Goal: Information Seeking & Learning: Understand process/instructions

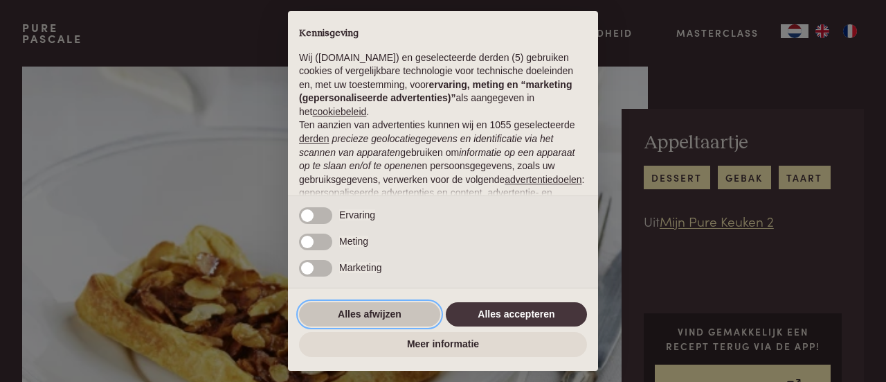
click at [384, 317] on button "Alles afwijzen" at bounding box center [369, 314] width 141 height 25
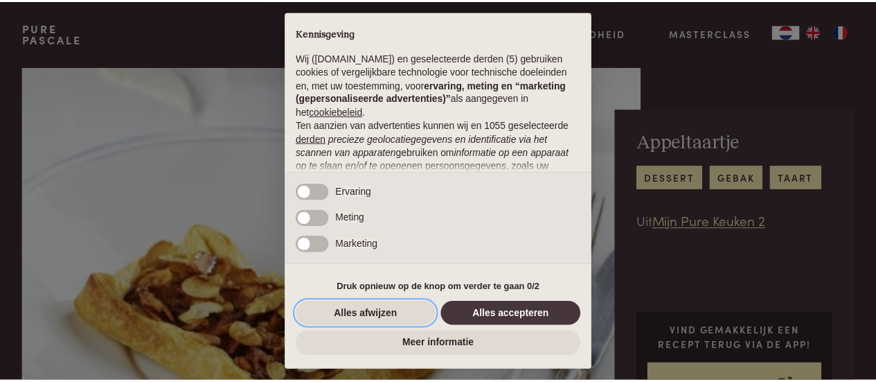
scroll to position [175, 0]
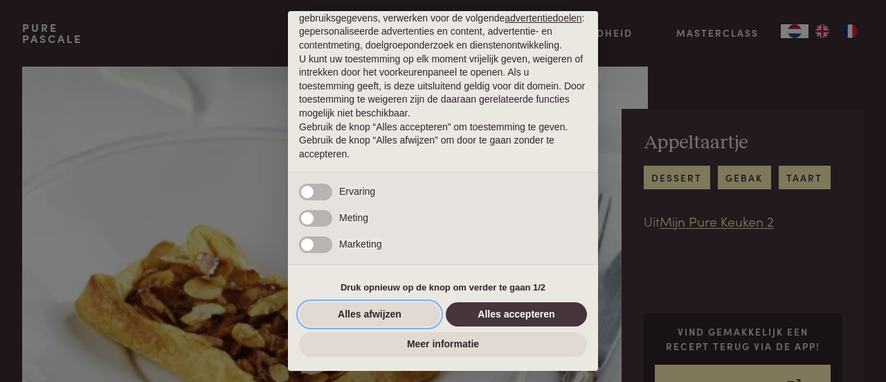
click at [392, 316] on button "Alles afwijzen" at bounding box center [369, 314] width 141 height 25
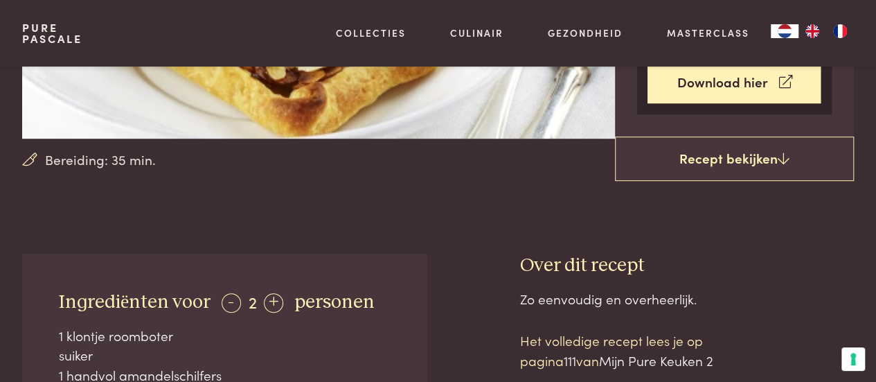
scroll to position [303, 0]
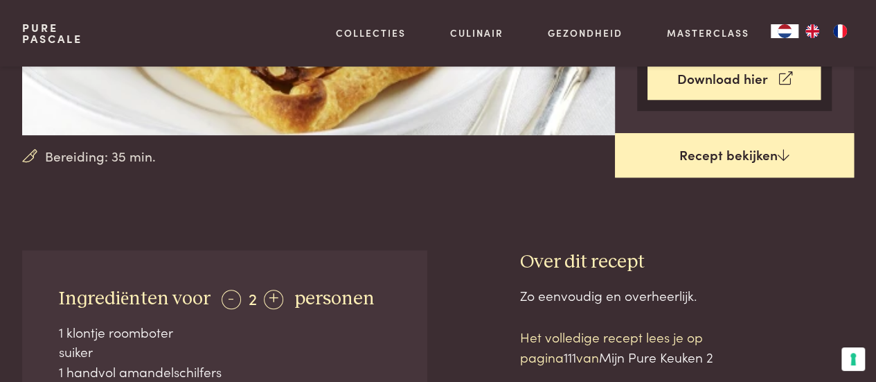
click at [784, 154] on icon at bounding box center [784, 154] width 12 height 13
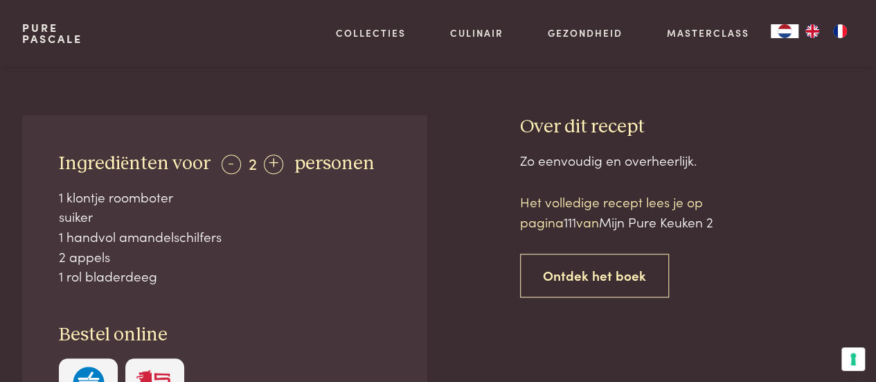
scroll to position [430, 0]
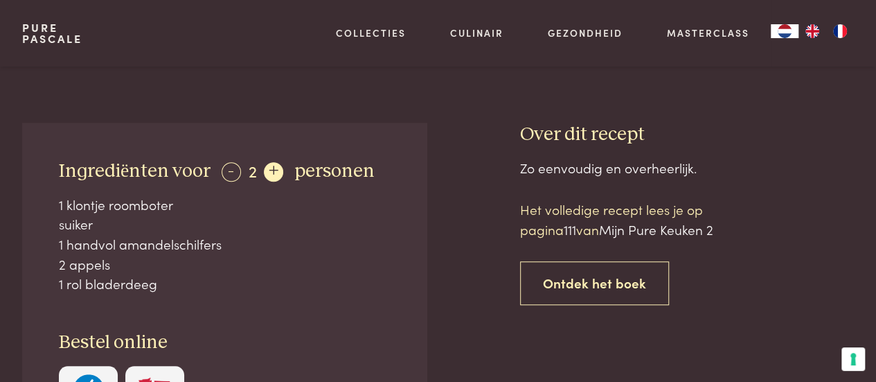
click at [269, 172] on div "+" at bounding box center [273, 171] width 19 height 19
click at [269, 172] on div "+" at bounding box center [274, 171] width 19 height 19
drag, startPoint x: 58, startPoint y: 168, endPoint x: 61, endPoint y: 319, distance: 150.3
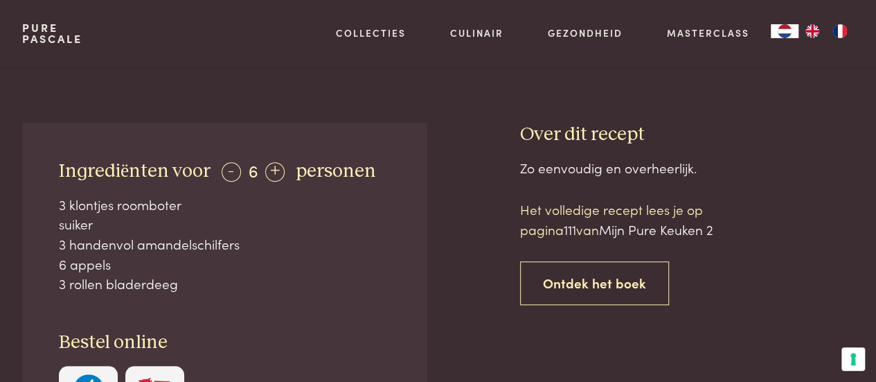
click at [61, 319] on div "Ingrediënten voor - 6 + personen 3 klontjes roomboter suiker 3 handenvol amande…" at bounding box center [224, 292] width 405 height 339
